Goal: Task Accomplishment & Management: Manage account settings

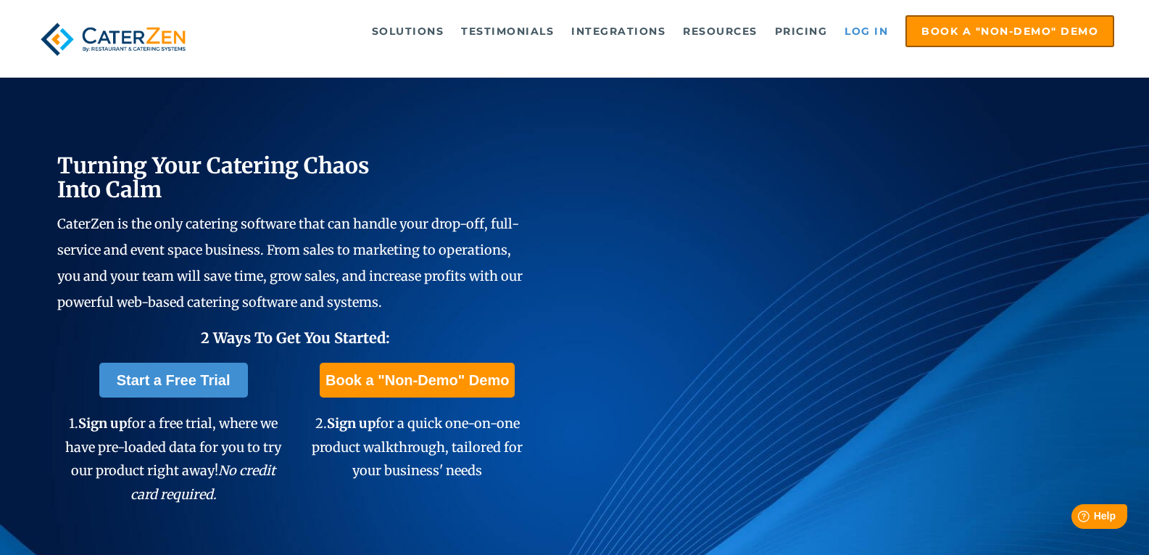
click at [881, 25] on link "Log in" at bounding box center [866, 31] width 58 height 29
click at [860, 36] on link "Log in" at bounding box center [866, 31] width 58 height 29
